Goal: Transaction & Acquisition: Purchase product/service

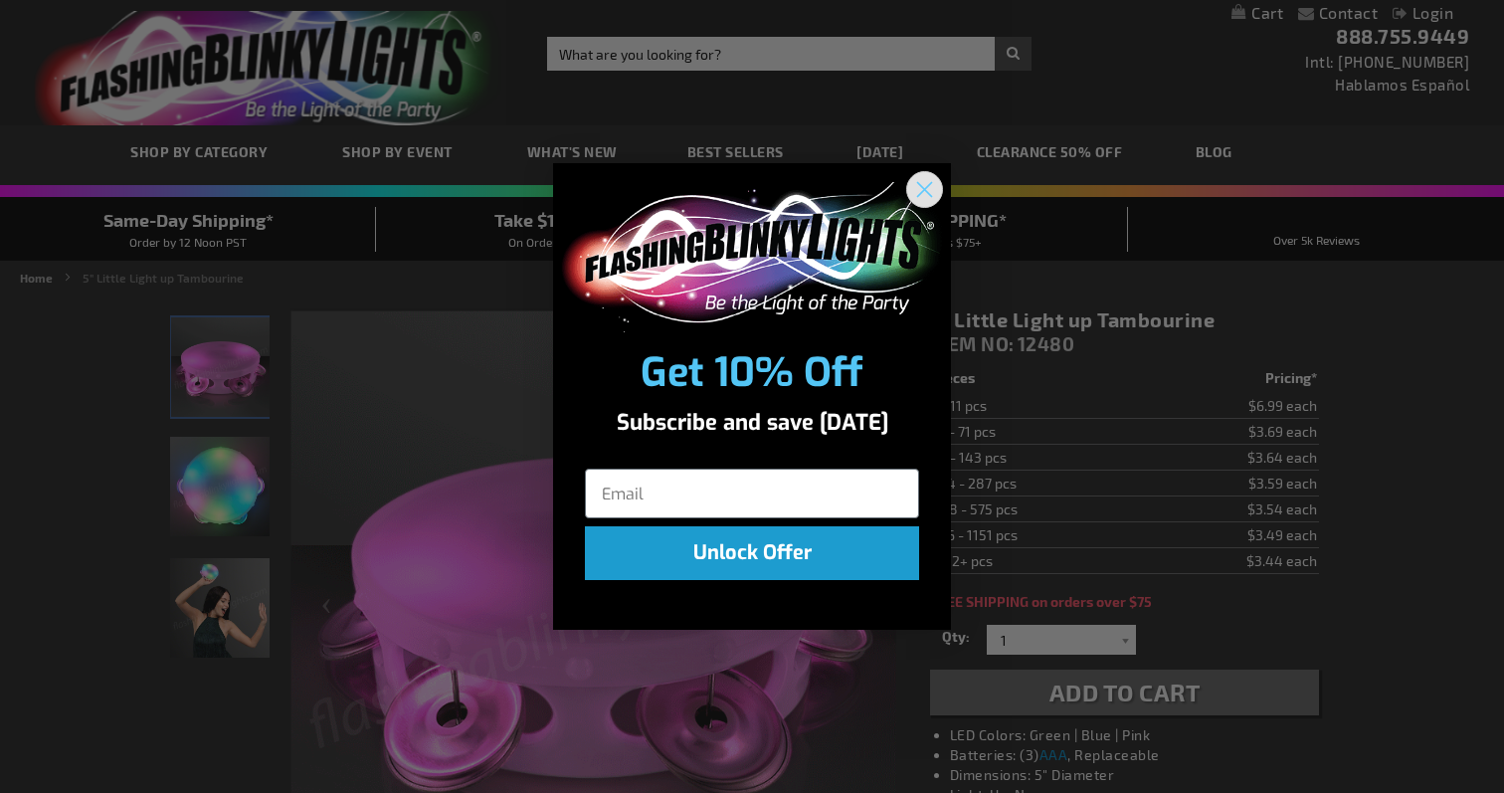
click at [926, 184] on circle "Close dialog" at bounding box center [924, 189] width 33 height 33
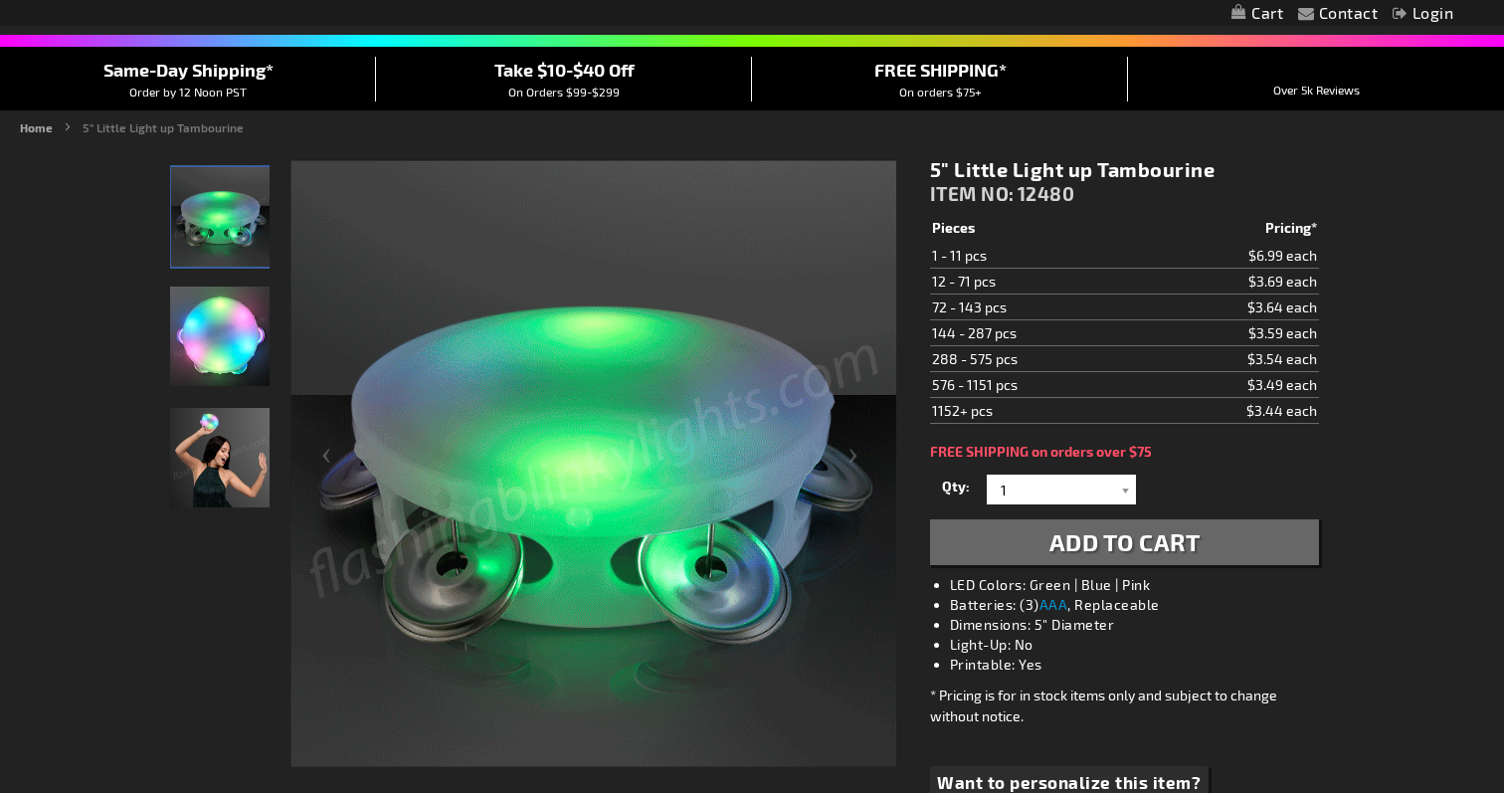
scroll to position [223, 0]
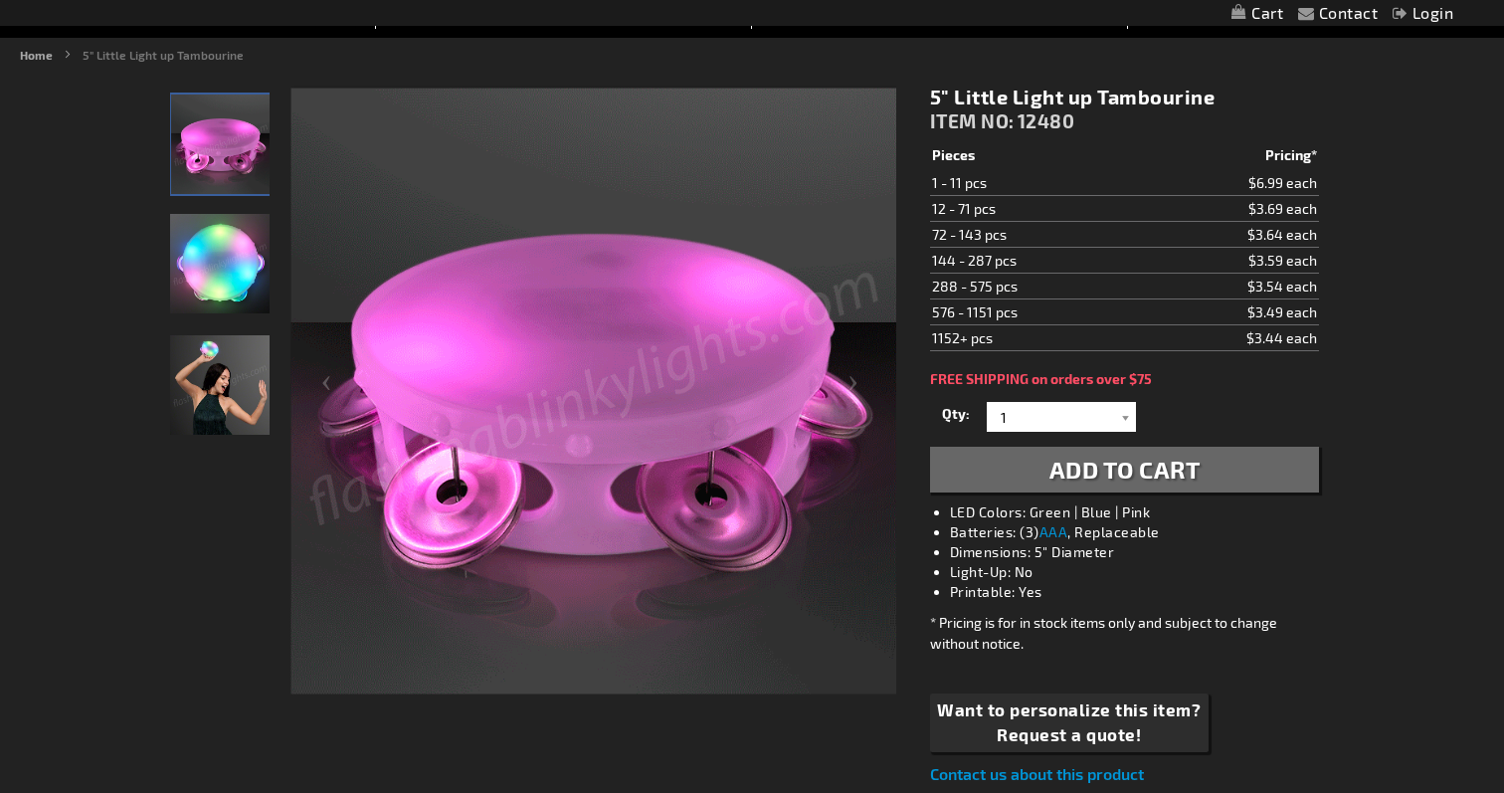
click at [252, 279] on img "Light Up Mini Tambourine LED Toy" at bounding box center [219, 263] width 99 height 99
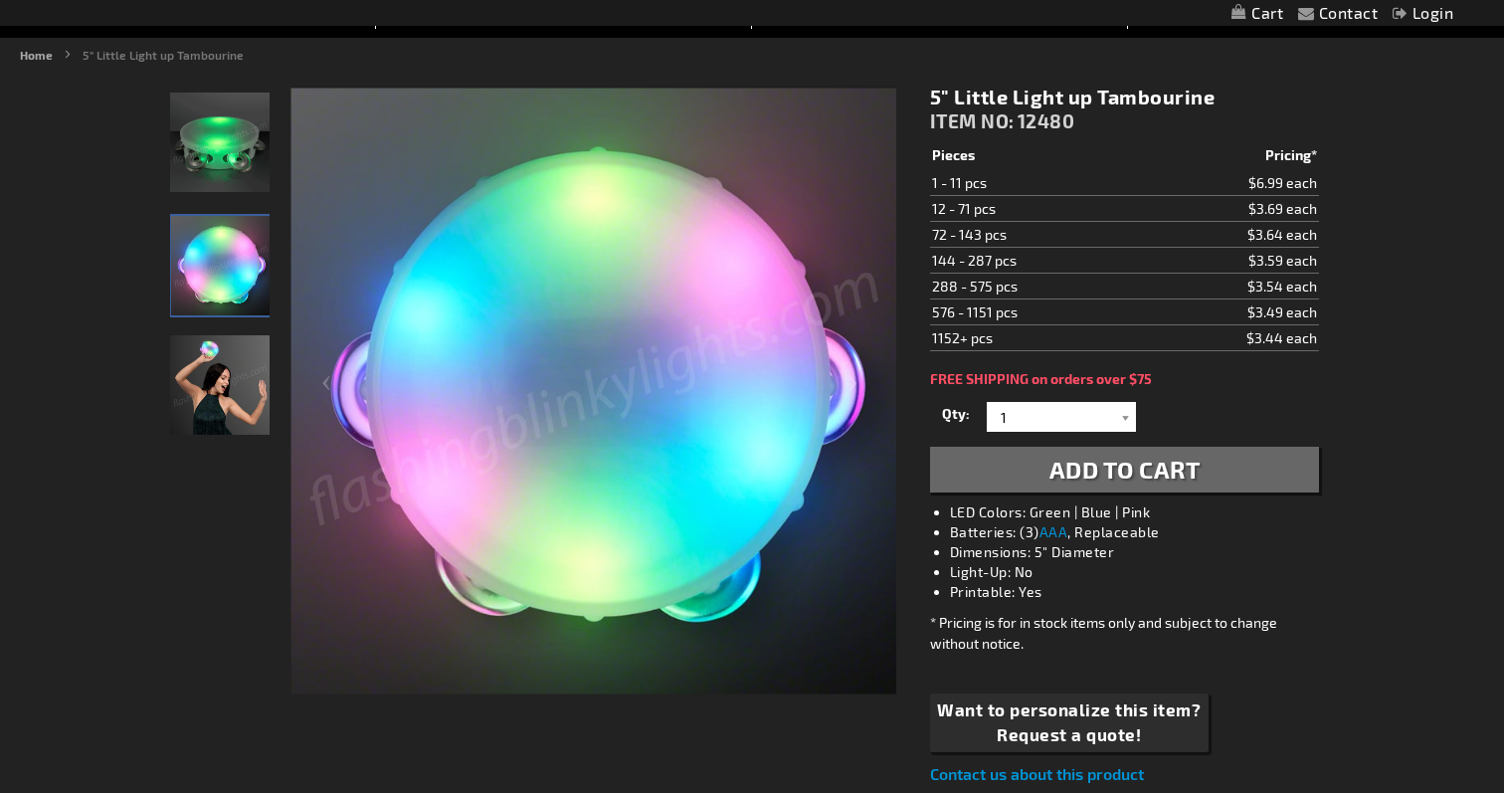
click at [248, 404] on img "Woman partying Light Up Mini Tambourine LED Toy" at bounding box center [219, 384] width 99 height 99
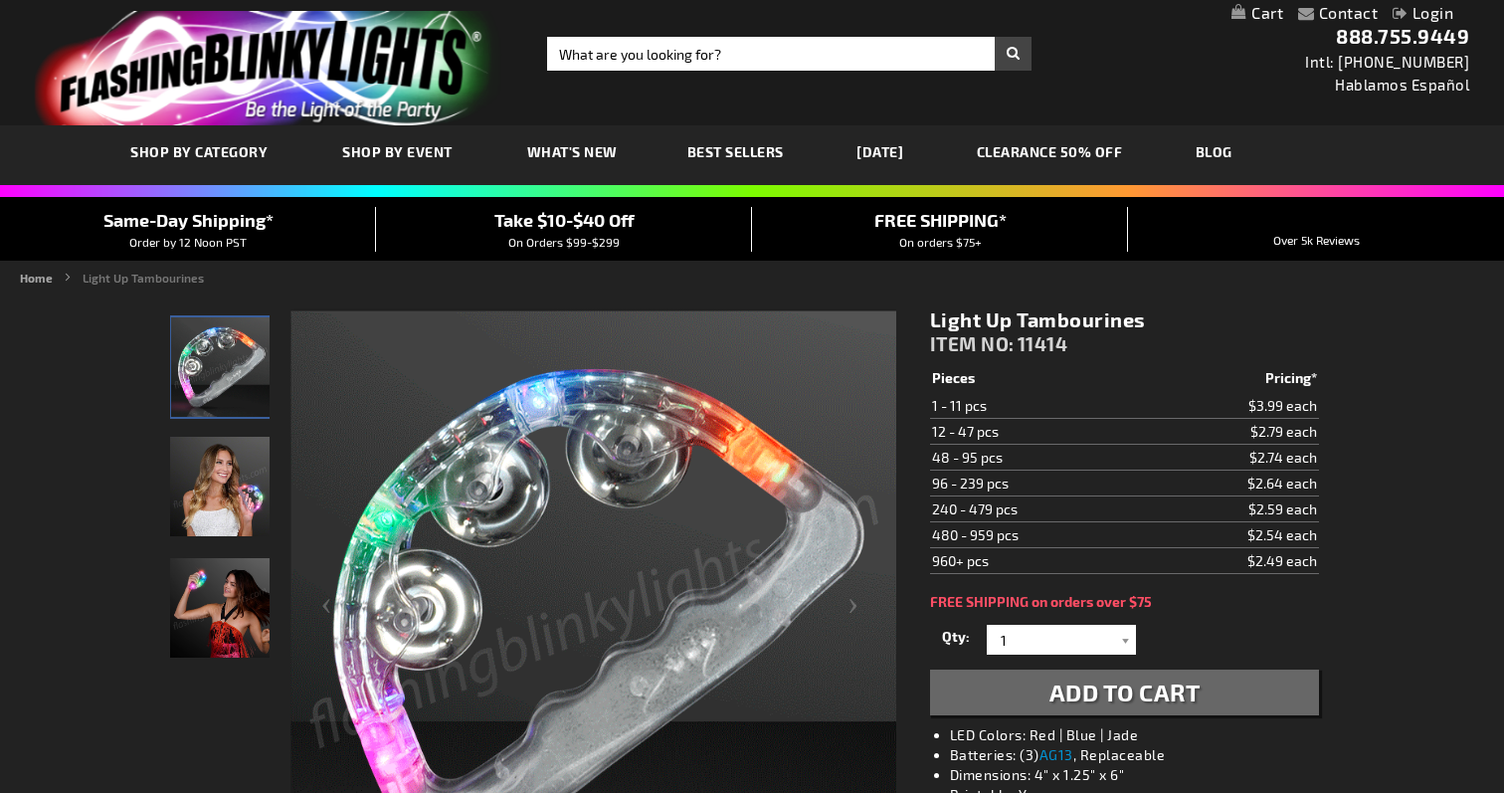
click at [210, 571] on img "Female displaying LED Light Up Tambourines" at bounding box center [219, 607] width 99 height 99
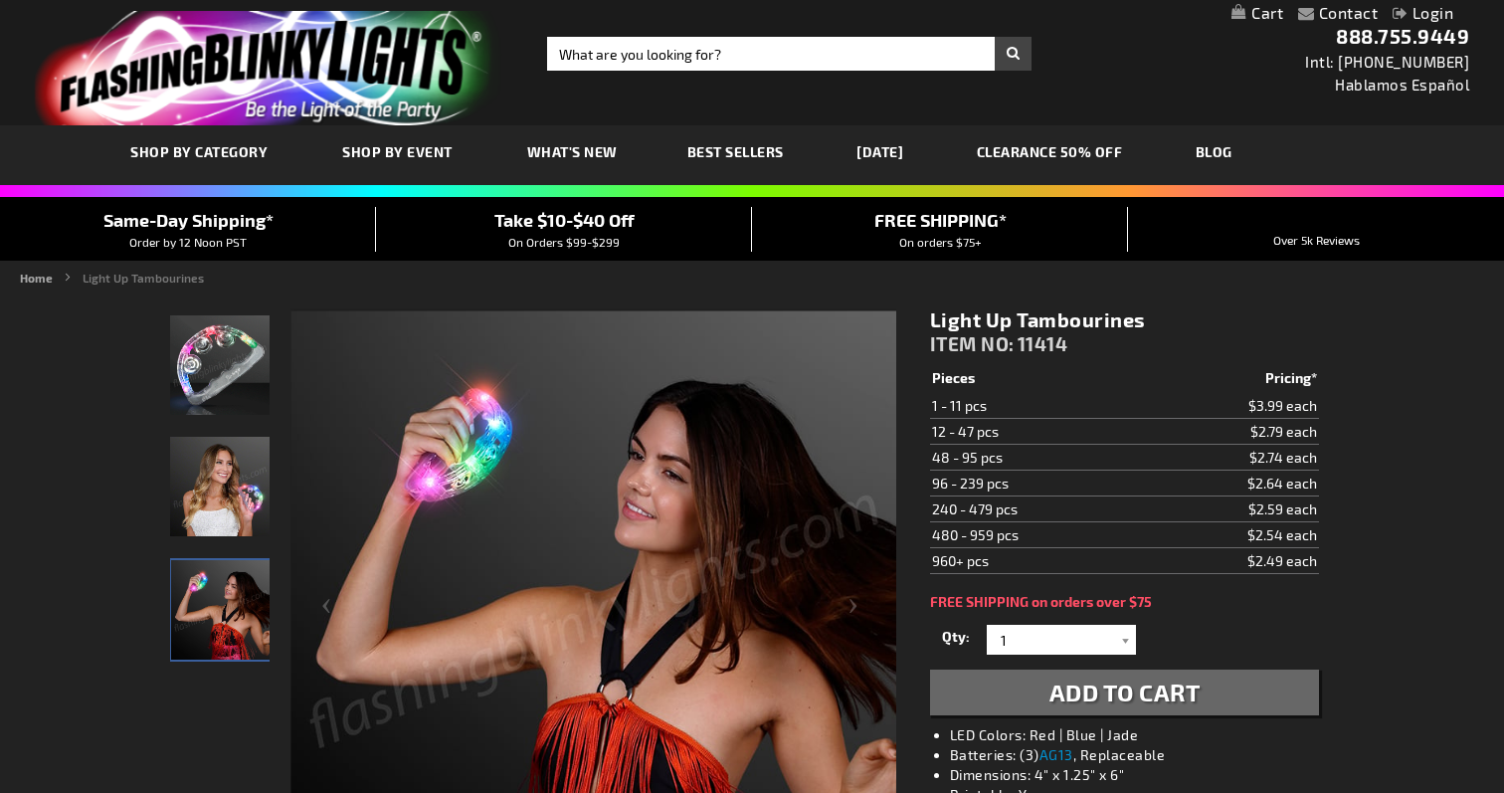
drag, startPoint x: 932, startPoint y: 481, endPoint x: 1315, endPoint y: 487, distance: 383.0
click at [1315, 487] on tr "96 - 239 pcs $2.64 each" at bounding box center [1124, 484] width 389 height 26
copy tr "96 - 239 pcs $2.64 each"
